Goal: Use online tool/utility: Utilize a website feature to perform a specific function

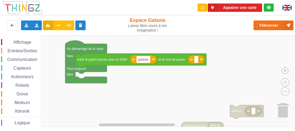
click at [162, 90] on div "Affichage Entrées/Sorties Communication Capteurs Actionneurs Robots Grove Moteu…" at bounding box center [149, 81] width 298 height 92
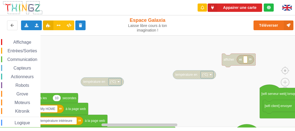
click at [167, 32] on div "Appairer une carte Exporter l'assemblage de blocs Exporter l'assemblage de bloc…" at bounding box center [147, 61] width 302 height 131
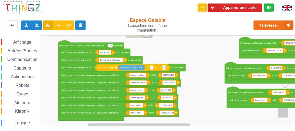
click at [196, 56] on div "Affichage Entrées/Sorties Communication Capteurs Actionneurs Robots Grove Moteu…" at bounding box center [149, 81] width 298 height 92
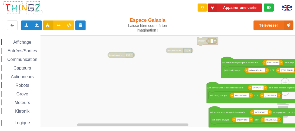
click at [133, 107] on rect "Espace de travail de Blocky" at bounding box center [149, 81] width 298 height 92
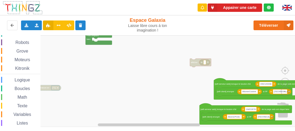
scroll to position [67, 0]
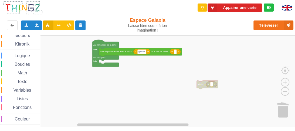
click at [192, 96] on div "Affichage Entrées/Sorties Communication Capteurs Actionneurs Robots Grove Moteu…" at bounding box center [149, 81] width 298 height 92
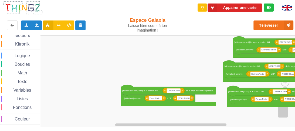
click at [72, 31] on div "Appairer une carte Exporter l'assemblage de blocs Exporter l'assemblage de bloc…" at bounding box center [147, 61] width 302 height 131
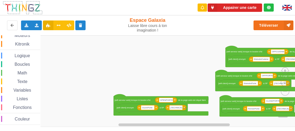
click at [138, 43] on div "Affichage Entrées/Sorties Communication Capteurs Actionneurs Robots Grove Moteu…" at bounding box center [149, 81] width 298 height 92
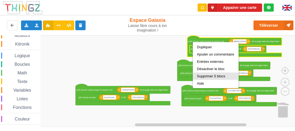
click at [205, 75] on div "Supprimer 5 blocs" at bounding box center [215, 76] width 37 height 4
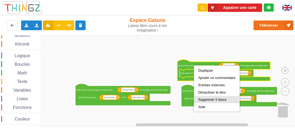
click at [206, 99] on div "Supprimer 5 blocs" at bounding box center [216, 100] width 37 height 4
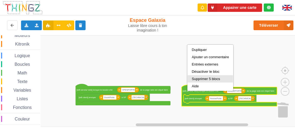
drag, startPoint x: 202, startPoint y: 80, endPoint x: 128, endPoint y: 82, distance: 73.4
click at [201, 80] on div "Supprimer 5 blocs" at bounding box center [209, 79] width 37 height 4
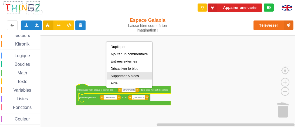
click at [125, 77] on div "Supprimer 5 blocs" at bounding box center [129, 76] width 37 height 4
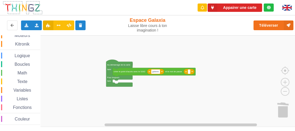
click at [157, 81] on div "Affichage Entrées/Sorties Communication Capteurs Actionneurs Robots Grove Moteu…" at bounding box center [149, 81] width 298 height 92
click at [37, 27] on div "Importer un assemblage de blocs Importer du code Python" at bounding box center [37, 25] width 11 height 10
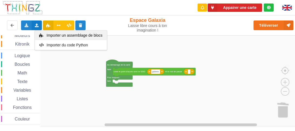
click at [52, 38] on div "Importer un assemblage de blocs" at bounding box center [71, 35] width 72 height 10
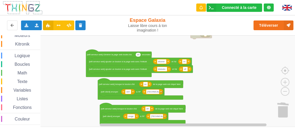
click at [181, 40] on div "Affichage Entrées/Sorties Communication Capteurs Actionneurs Robots Grove Moteu…" at bounding box center [149, 81] width 298 height 92
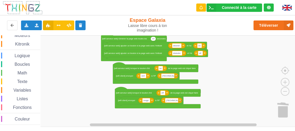
click at [224, 65] on div "Affichage Entrées/Sorties Communication Capteurs Actionneurs Robots Grove Moteu…" at bounding box center [149, 81] width 298 height 92
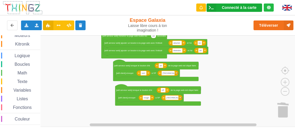
click at [250, 8] on div "Connecté à la carte" at bounding box center [239, 8] width 35 height 4
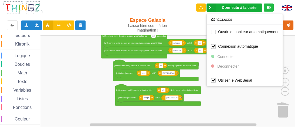
click at [263, 113] on rect "Espace de travail de Blocky" at bounding box center [149, 81] width 298 height 92
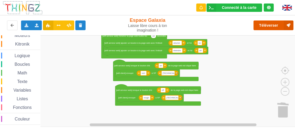
click at [271, 26] on button "Téléverser" at bounding box center [273, 25] width 40 height 10
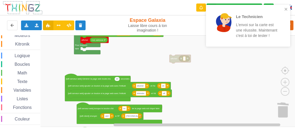
click at [178, 123] on div "Affichage Entrées/Sorties Communication Capteurs Actionneurs Robots Grove Moteu…" at bounding box center [149, 81] width 298 height 92
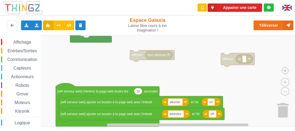
click at [189, 53] on div "Affichage Entrées/Sorties Communication Capteurs Actionneurs Robots Grove Moteu…" at bounding box center [149, 81] width 298 height 92
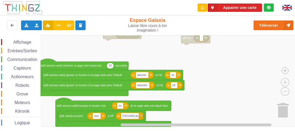
click at [160, 51] on div "Affichage Entrées/Sorties Communication Capteurs Actionneurs Robots Grove Moteu…" at bounding box center [149, 81] width 298 height 92
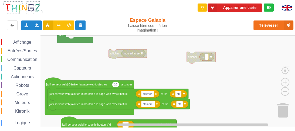
click at [227, 116] on rect "Espace de travail de Blocky" at bounding box center [149, 81] width 298 height 92
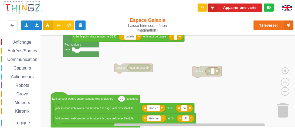
click at [218, 109] on rect "Espace de travail de Blocky" at bounding box center [149, 81] width 298 height 92
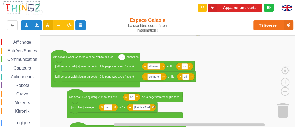
click at [200, 72] on rect "Espace de travail de Blocky" at bounding box center [149, 81] width 298 height 92
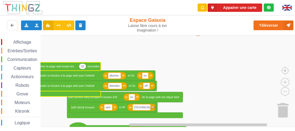
click at [189, 85] on rect "Espace de travail de Blocky" at bounding box center [149, 81] width 298 height 92
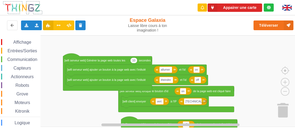
click at [224, 75] on rect "Espace de travail de Blocky" at bounding box center [149, 81] width 298 height 92
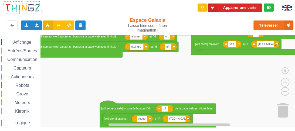
click at [147, 70] on rect "Espace de travail de Blocky" at bounding box center [149, 81] width 298 height 92
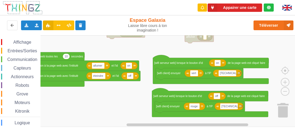
click at [129, 90] on rect "Espace de travail de Blocky" at bounding box center [149, 81] width 298 height 92
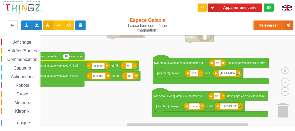
click at [102, 66] on input "allumer" at bounding box center [98, 66] width 13 height 6
type input "allume"
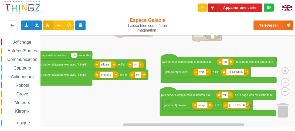
click at [130, 91] on rect "Espace de travail de Blocky" at bounding box center [149, 81] width 298 height 92
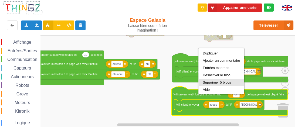
click at [210, 84] on div "Supprimer 5 blocs" at bounding box center [220, 82] width 37 height 4
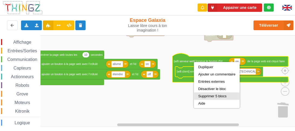
click at [210, 94] on div "Supprimer 5 blocs" at bounding box center [216, 96] width 37 height 4
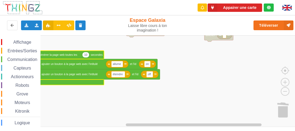
click at [172, 94] on rect "Espace de travail de Blocky" at bounding box center [149, 81] width 298 height 92
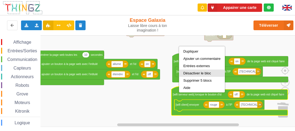
click at [194, 75] on div "Désactiver le bloc" at bounding box center [201, 73] width 37 height 4
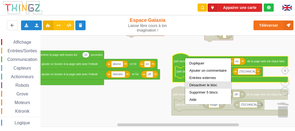
click at [198, 87] on div "Désactiver le bloc" at bounding box center [207, 84] width 45 height 7
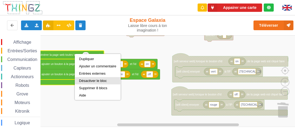
click at [93, 80] on div "Désactiver le bloc" at bounding box center [97, 81] width 37 height 4
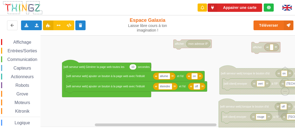
click at [168, 63] on div "Affichage Entrées/Sorties Communication Capteurs Actionneurs Robots Grove Moteu…" at bounding box center [149, 81] width 298 height 92
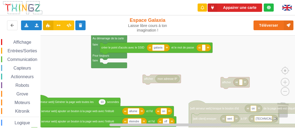
click at [132, 100] on div "Affichage Entrées/Sorties Communication Capteurs Actionneurs Robots Grove Moteu…" at bounding box center [149, 81] width 298 height 92
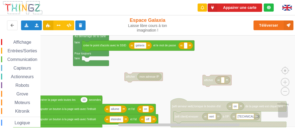
click at [127, 90] on div "Affichage Entrées/Sorties Communication Capteurs Actionneurs Robots Grove Moteu…" at bounding box center [149, 81] width 298 height 92
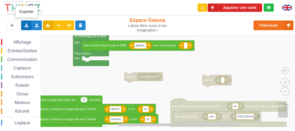
click at [31, 25] on div "Exporter l'assemblage de blocs Exporter l'assemblage de blocs au format Python" at bounding box center [26, 25] width 11 height 10
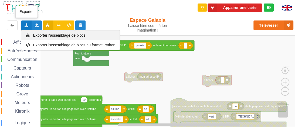
click at [56, 36] on span "Exporter l'assemblage de blocs" at bounding box center [59, 35] width 52 height 4
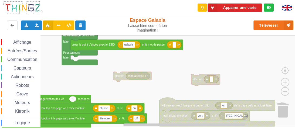
click at [152, 89] on div "Affichage Entrées/Sorties Communication Capteurs Actionneurs Robots Grove Moteu…" at bounding box center [149, 81] width 298 height 92
click at [30, 57] on span "Communication" at bounding box center [22, 59] width 32 height 5
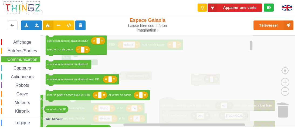
click at [217, 52] on icon "Espace de travail de Blocky" at bounding box center [148, 81] width 211 height 92
click at [35, 59] on span "Communication" at bounding box center [22, 59] width 32 height 5
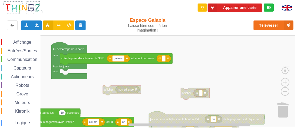
click at [109, 69] on div "Affichage Entrées/Sorties Communication Capteurs Actionneurs Robots Grove Moteu…" at bounding box center [149, 81] width 298 height 92
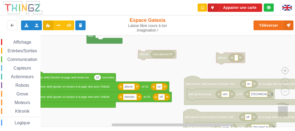
click at [189, 64] on div "Affichage Entrées/Sorties Communication Capteurs Actionneurs Robots Grove Moteu…" at bounding box center [149, 81] width 298 height 92
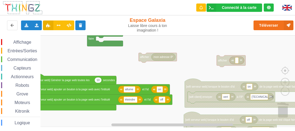
click at [129, 63] on div "Affichage Entrées/Sorties Communication Capteurs Actionneurs Robots Grove Moteu…" at bounding box center [149, 81] width 298 height 92
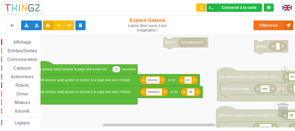
click at [161, 49] on div "Affichage Entrées/Sorties Communication Capteurs Actionneurs Robots Grove Moteu…" at bounding box center [149, 81] width 298 height 92
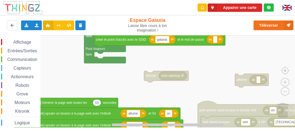
click at [85, 82] on div "Affichage Entrées/Sorties Communication Capteurs Actionneurs Robots Grove Moteu…" at bounding box center [149, 81] width 298 height 92
